Goal: Information Seeking & Learning: Learn about a topic

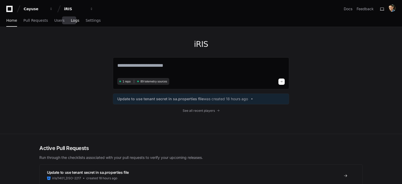
click at [71, 21] on span "Logs" at bounding box center [75, 20] width 8 height 3
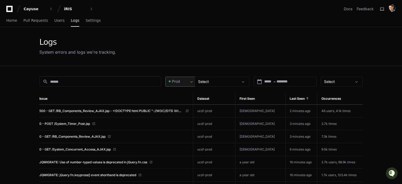
click at [192, 80] on span at bounding box center [191, 81] width 5 height 5
click at [183, 111] on span "Pre-Prod" at bounding box center [181, 108] width 15 height 5
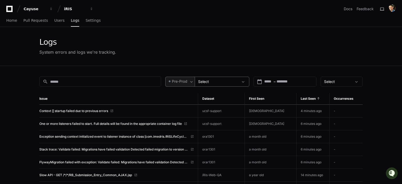
click at [243, 81] on span at bounding box center [242, 81] width 5 height 5
click at [203, 149] on mat-pseudo-checkbox at bounding box center [201, 150] width 5 height 5
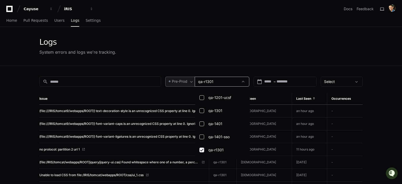
click at [207, 49] on div at bounding box center [201, 92] width 402 height 184
click at [307, 99] on div "Last Seen" at bounding box center [309, 99] width 26 height 4
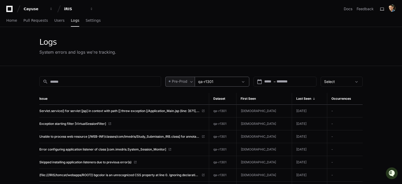
click at [307, 99] on div "Last Seen" at bounding box center [309, 99] width 26 height 4
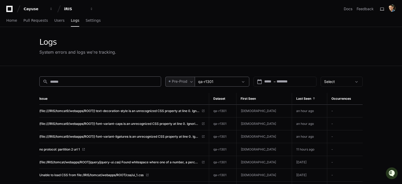
click at [111, 83] on input at bounding box center [103, 81] width 107 height 5
click at [54, 22] on span "Users" at bounding box center [59, 20] width 10 height 3
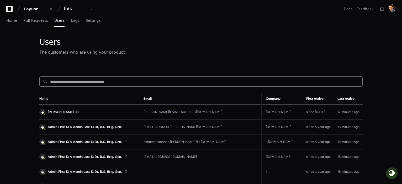
click at [90, 82] on input at bounding box center [204, 81] width 309 height 5
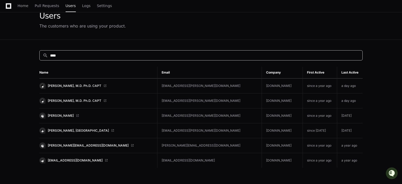
scroll to position [26, 0]
click at [76, 115] on span at bounding box center [77, 115] width 3 height 3
click at [62, 56] on input "****" at bounding box center [204, 55] width 309 height 5
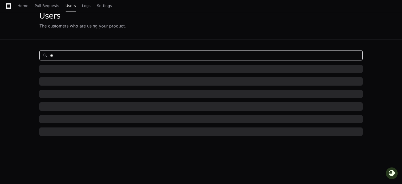
type input "*"
click at [82, 6] on span "Logs" at bounding box center [86, 5] width 8 height 3
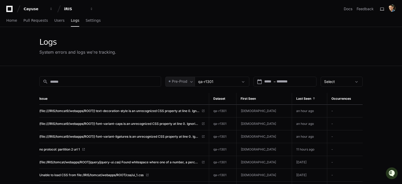
click at [204, 110] on span at bounding box center [202, 111] width 3 height 3
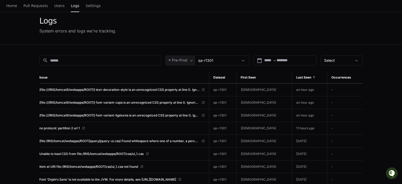
scroll to position [52, 0]
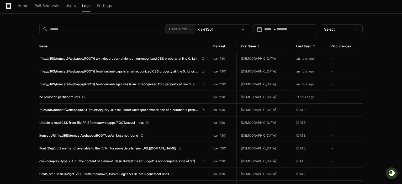
click at [256, 46] on span "First Seen" at bounding box center [247, 46] width 15 height 4
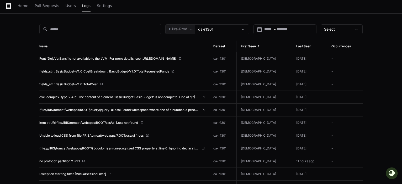
click at [256, 46] on span "First Seen" at bounding box center [247, 46] width 15 height 4
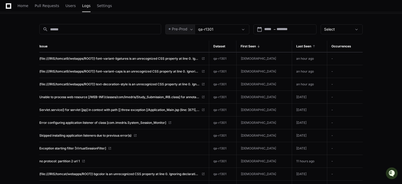
click at [296, 47] on span "Last Seen" at bounding box center [303, 46] width 15 height 4
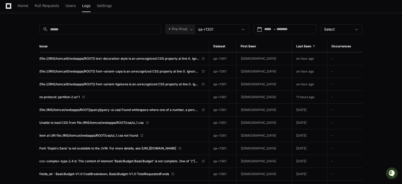
click at [296, 46] on span "Last Seen" at bounding box center [303, 46] width 15 height 4
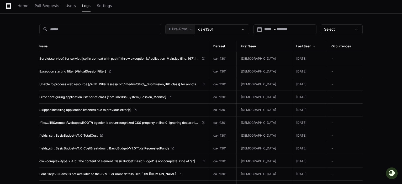
click at [296, 46] on span "Last Seen" at bounding box center [303, 46] width 15 height 4
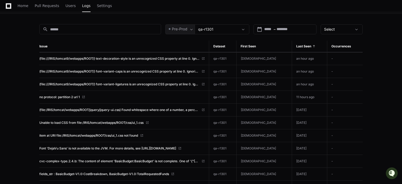
click at [204, 70] on link "(file:///IRIS/tomcat9/webapps/ROOT/) font-variant-caps is an unrecognized CSS p…" at bounding box center [121, 71] width 165 height 4
click at [209, 81] on td "(file:///IRIS/tomcat9/webapps/ROOT/) font-variant-ligatures is an unrecognized …" at bounding box center [124, 84] width 170 height 13
click at [204, 84] on span at bounding box center [202, 84] width 3 height 3
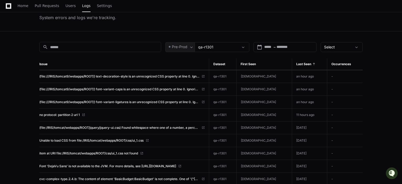
scroll to position [26, 0]
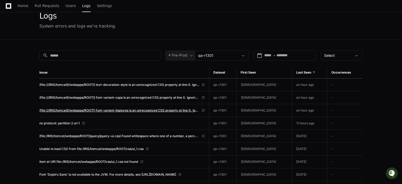
click at [193, 109] on span "(file:///IRIS/tomcat9/webapps/ROOT/) font-variant-ligatures is an unrecognized …" at bounding box center [119, 111] width 160 height 4
click at [145, 70] on th "Issue" at bounding box center [124, 73] width 170 height 12
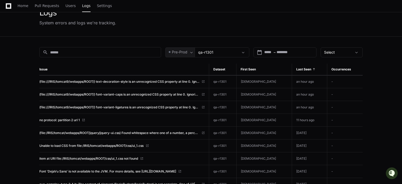
scroll to position [0, 0]
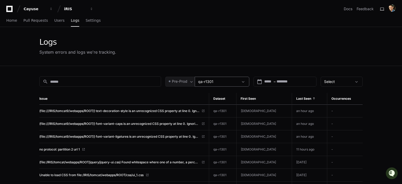
click at [234, 79] on div "qa-r1301" at bounding box center [218, 81] width 40 height 5
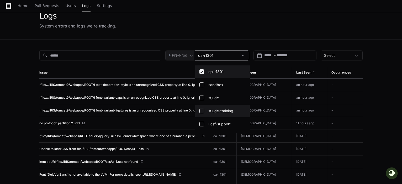
scroll to position [524, 0]
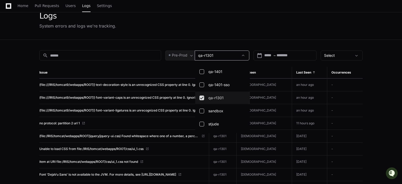
click at [203, 97] on mat-pseudo-checkbox at bounding box center [201, 98] width 5 height 5
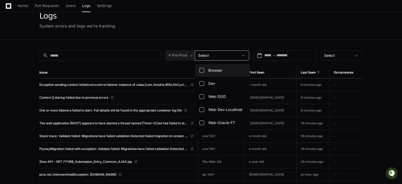
scroll to position [0, 0]
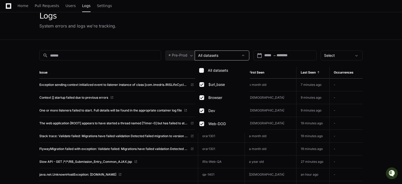
click at [219, 25] on div at bounding box center [201, 92] width 402 height 184
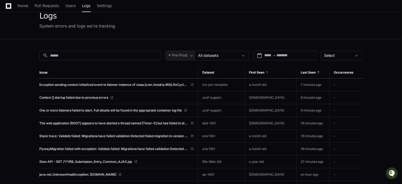
click at [264, 72] on span "First Seen" at bounding box center [256, 73] width 15 height 4
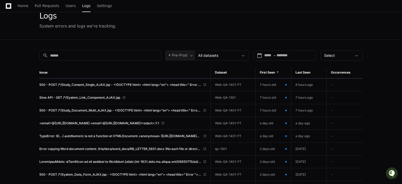
click at [268, 72] on span "First Seen" at bounding box center [266, 73] width 15 height 4
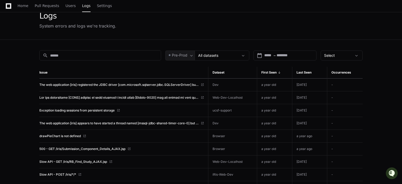
click at [268, 72] on span "First Seen" at bounding box center [268, 73] width 15 height 4
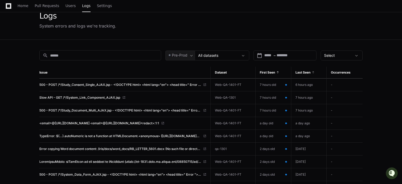
click at [307, 74] on span "Last Seen" at bounding box center [302, 73] width 15 height 4
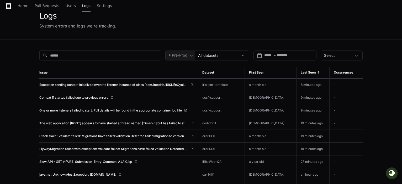
click at [188, 85] on span "Exception sending context initialized event to listener instance of class [com.…" at bounding box center [113, 85] width 149 height 4
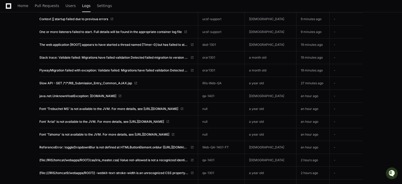
scroll to position [131, 0]
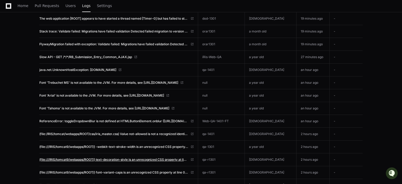
click at [185, 158] on span "(file:///IRIS/tomcat9/webapps/ROOT/) text-decoration-style is an unrecognized C…" at bounding box center [113, 160] width 149 height 4
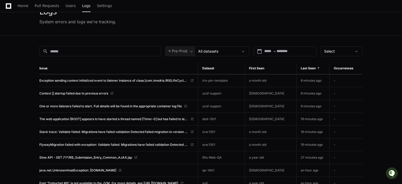
scroll to position [0, 0]
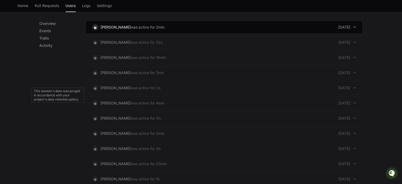
scroll to position [269, 0]
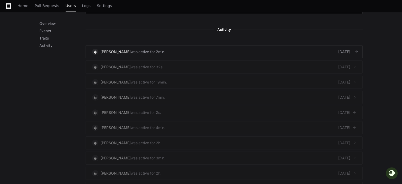
click at [349, 49] on div "24 days ago" at bounding box center [347, 51] width 18 height 5
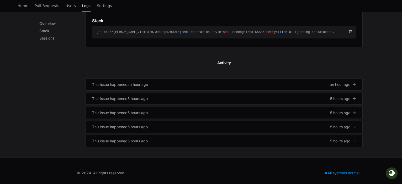
scroll to position [193, 0]
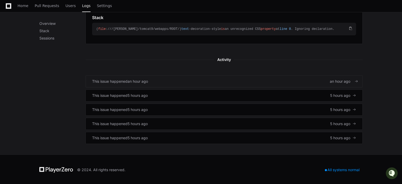
click at [356, 80] on span at bounding box center [356, 82] width 4 height 4
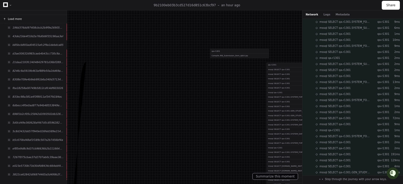
click at [19, 18] on span "Load more" at bounding box center [15, 19] width 14 height 4
click at [6, 17] on button "Load more" at bounding box center [33, 19] width 67 height 8
click at [7, 18] on button "Load more" at bounding box center [33, 19] width 67 height 8
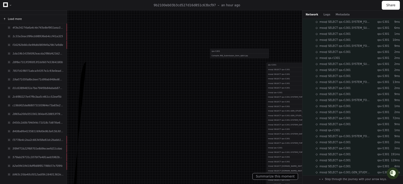
click at [7, 18] on button "Load more" at bounding box center [33, 19] width 67 height 8
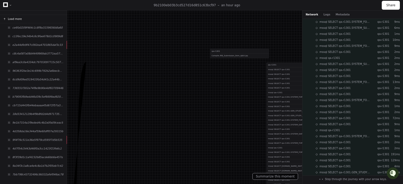
click at [7, 18] on button "Load more" at bounding box center [33, 19] width 67 height 8
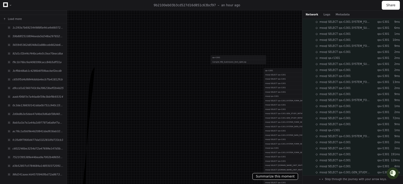
click at [273, 176] on button "Summarize this moment" at bounding box center [275, 176] width 46 height 7
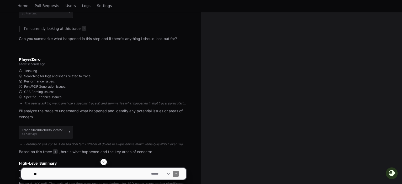
scroll to position [53, 0]
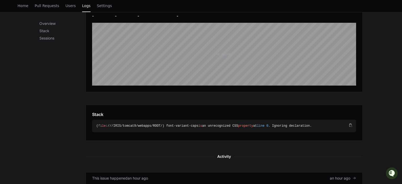
scroll to position [131, 0]
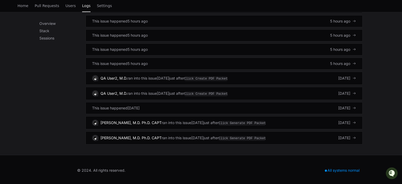
scroll to position [136, 0]
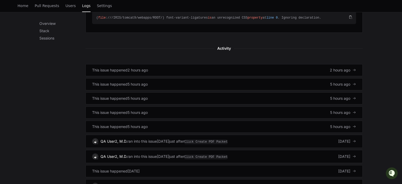
scroll to position [210, 0]
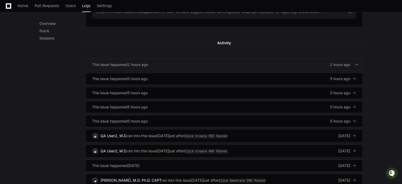
click at [353, 64] on div at bounding box center [354, 65] width 4 height 4
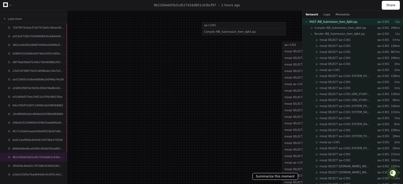
click at [272, 177] on button "Summarize this moment" at bounding box center [275, 176] width 46 height 7
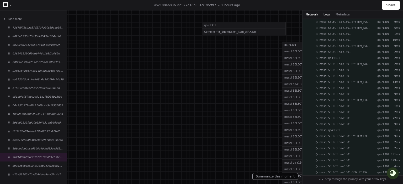
click at [323, 13] on button "Logs" at bounding box center [326, 15] width 7 height 4
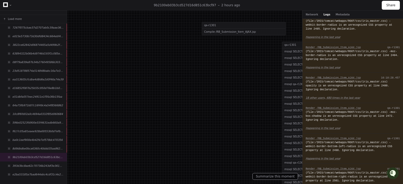
scroll to position [2097, 0]
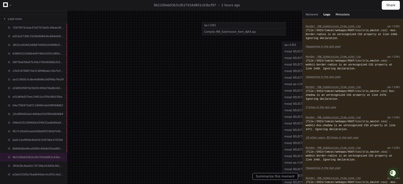
click at [335, 14] on button "Metadata" at bounding box center [342, 15] width 14 height 4
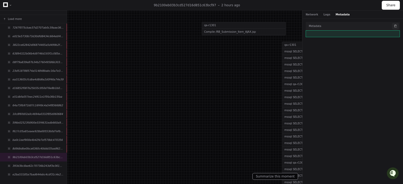
click at [395, 25] on button at bounding box center [395, 26] width 7 height 7
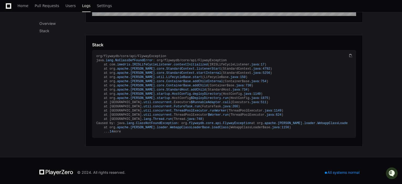
scroll to position [173, 0]
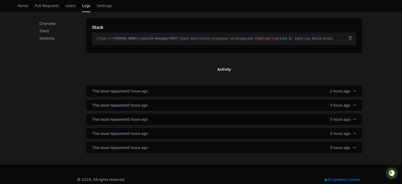
scroll to position [183, 0]
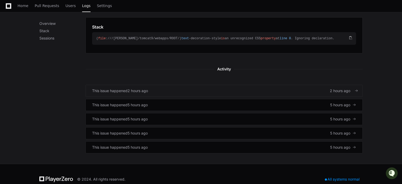
click at [346, 91] on span "2 hours ago" at bounding box center [339, 90] width 20 height 5
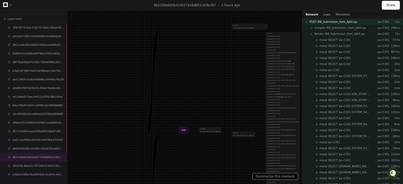
drag, startPoint x: 205, startPoint y: 145, endPoint x: 206, endPoint y: 87, distance: 58.5
click at [206, 87] on div at bounding box center [232, 53] width 170 height 78
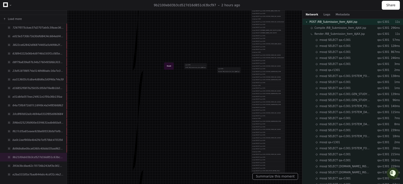
drag, startPoint x: 175, startPoint y: 155, endPoint x: 160, endPoint y: 99, distance: 57.2
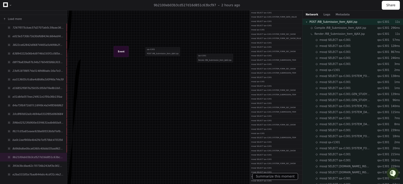
drag, startPoint x: 212, startPoint y: 87, endPoint x: 189, endPoint y: 143, distance: 61.1
click at [189, 143] on div "qa-r1301 POST /RB_Submission_Item_AJAX.jsp qa-r1301 Compile /RB_Submission_Item…" at bounding box center [223, 51] width 157 height 337
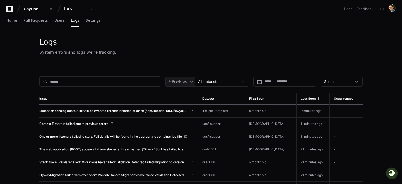
click at [305, 100] on th "Last Seen" at bounding box center [312, 99] width 33 height 12
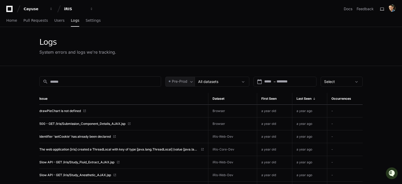
click at [305, 100] on th "Last Seen" at bounding box center [309, 99] width 35 height 12
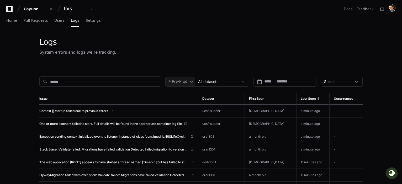
click at [264, 100] on span "First Seen" at bounding box center [256, 99] width 15 height 4
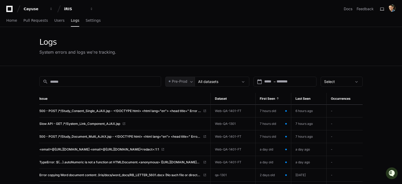
click at [124, 123] on span at bounding box center [123, 123] width 3 height 3
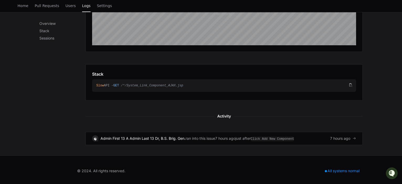
scroll to position [138, 0]
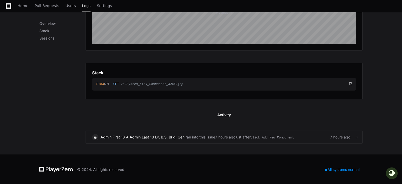
click at [350, 137] on div "7 hours ago" at bounding box center [343, 137] width 26 height 5
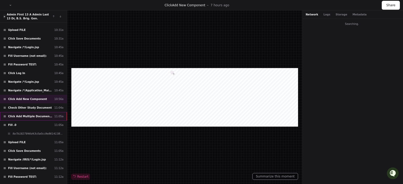
scroll to position [79, 0]
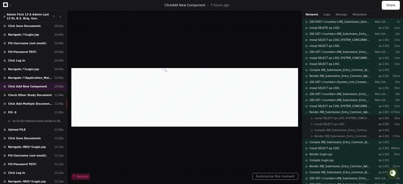
click at [81, 178] on span "Restart" at bounding box center [80, 177] width 15 height 4
click at [74, 176] on span at bounding box center [74, 176] width 5 height 5
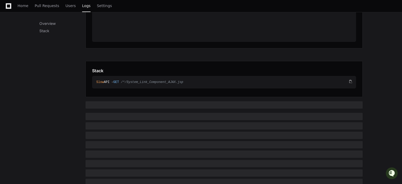
scroll to position [136, 0]
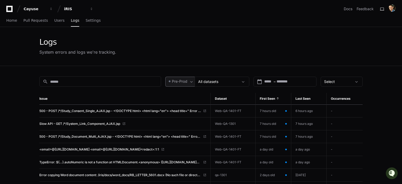
click at [191, 83] on span at bounding box center [191, 81] width 5 height 5
click at [202, 49] on div at bounding box center [201, 92] width 402 height 184
click at [192, 82] on span at bounding box center [191, 81] width 5 height 5
click at [191, 47] on div at bounding box center [201, 92] width 402 height 184
click at [360, 80] on div at bounding box center [356, 81] width 10 height 5
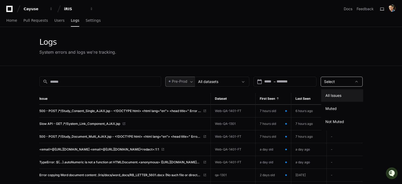
click at [282, 46] on div at bounding box center [201, 92] width 402 height 184
